Goal: Information Seeking & Learning: Find specific fact

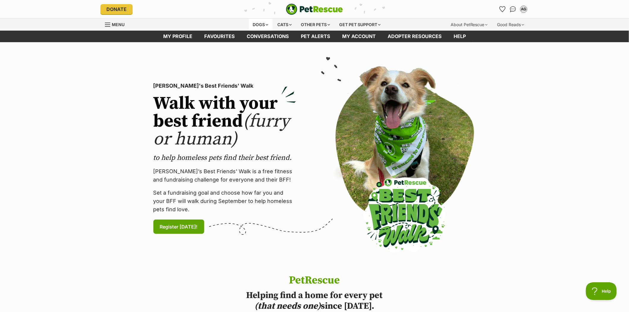
click at [253, 24] on div "Dogs" at bounding box center [261, 25] width 24 height 12
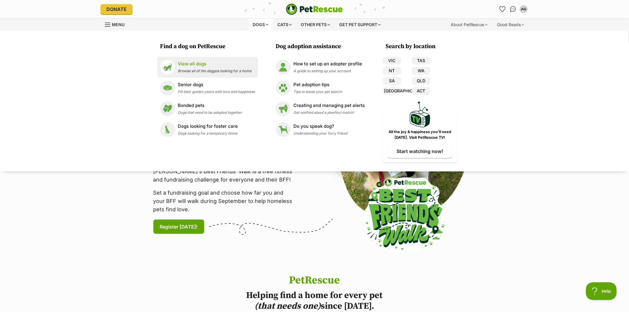
click at [191, 64] on p "View all dogs" at bounding box center [215, 64] width 74 height 7
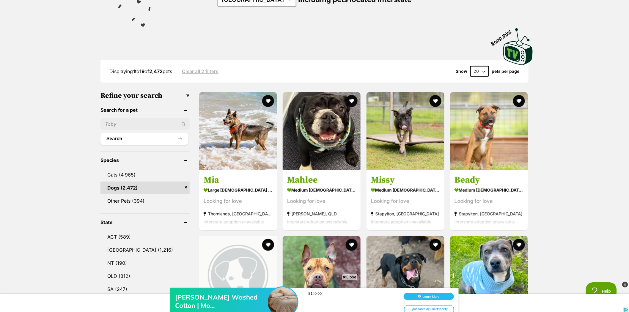
scroll to position [99, 0]
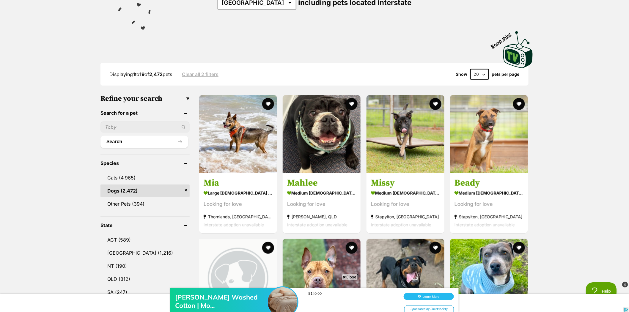
click at [117, 122] on input "text" at bounding box center [144, 127] width 89 height 11
type input "jemima"
click at [117, 138] on button "Search" at bounding box center [144, 142] width 88 height 12
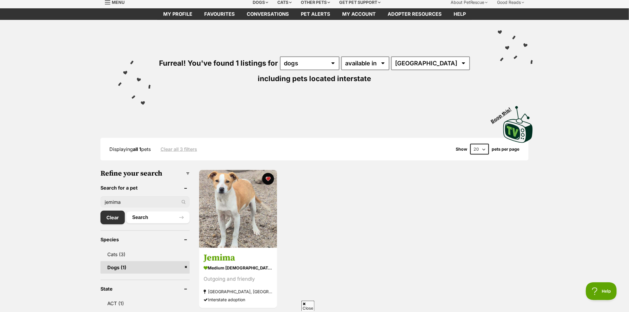
scroll to position [66, 0]
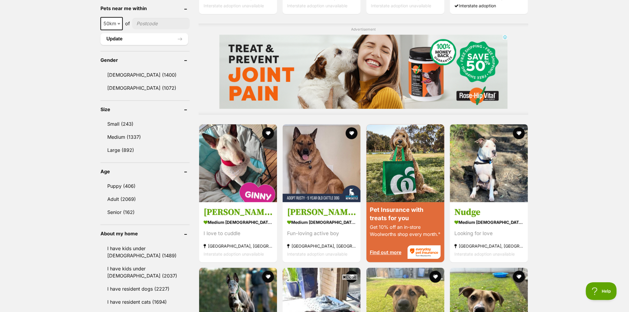
scroll to position [462, 0]
